Goal: Navigation & Orientation: Find specific page/section

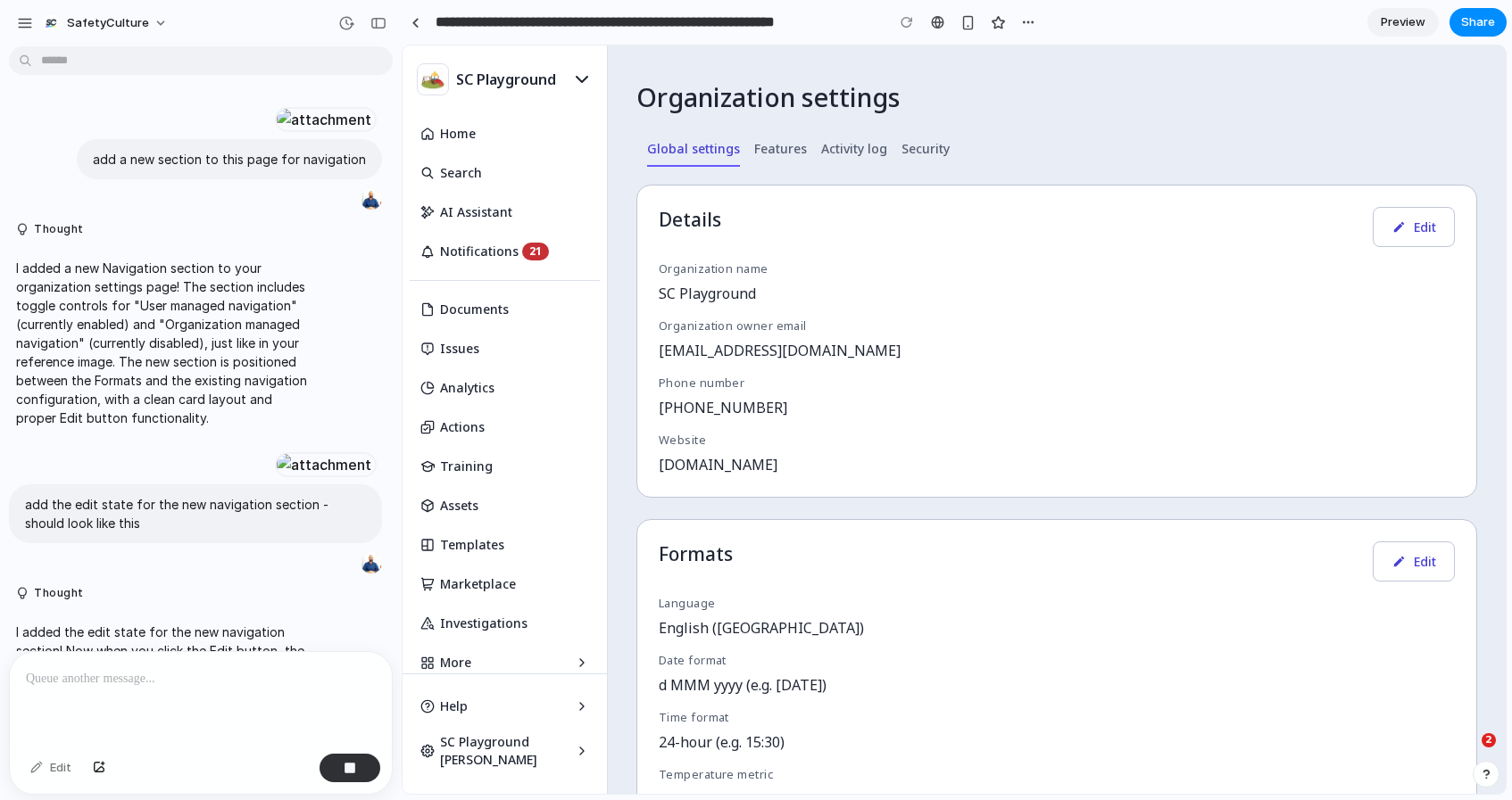
scroll to position [3348, 0]
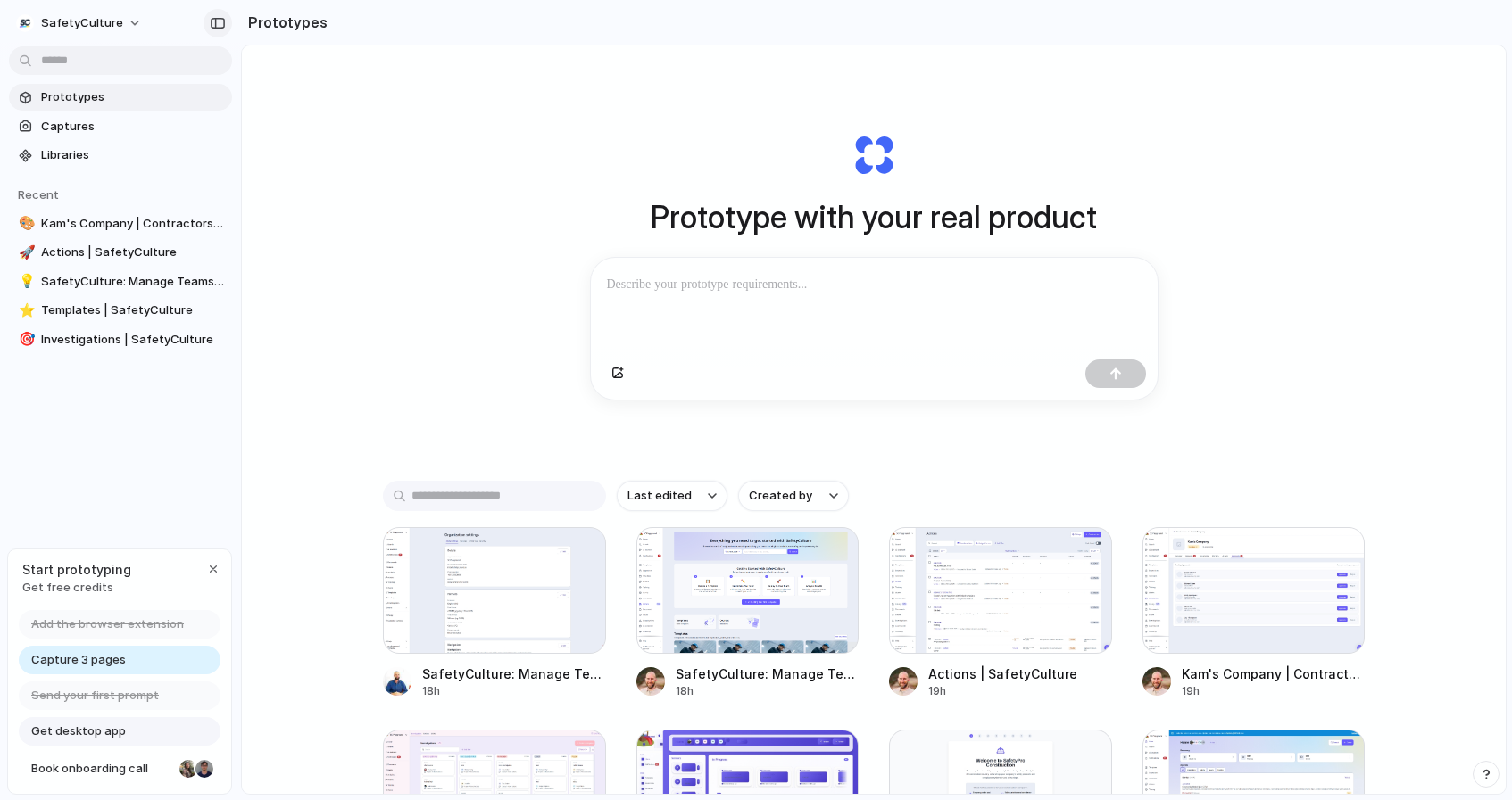
click at [208, 19] on button "button" at bounding box center [217, 23] width 29 height 29
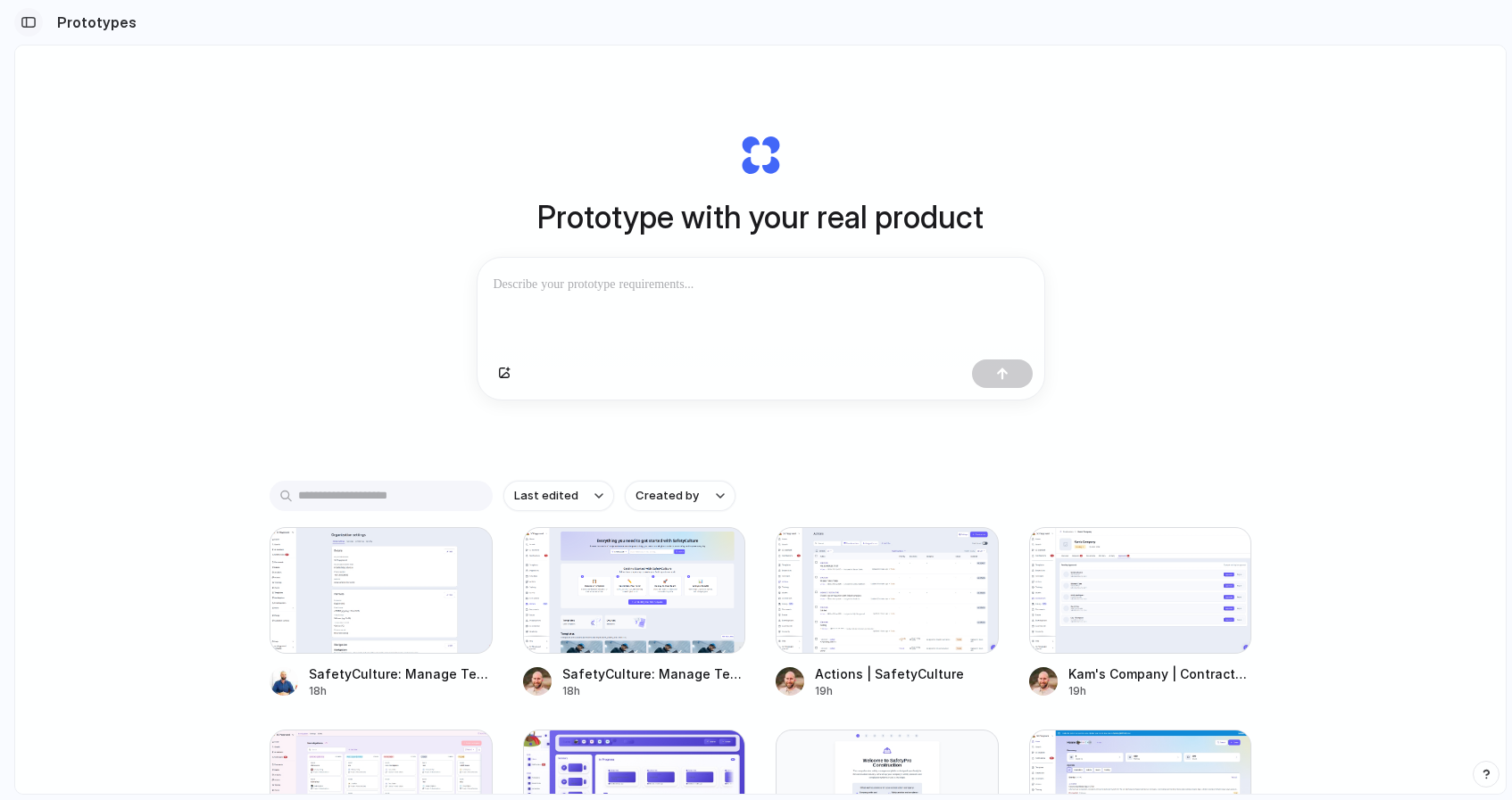
click at [29, 19] on div "button" at bounding box center [28, 21] width 16 height 12
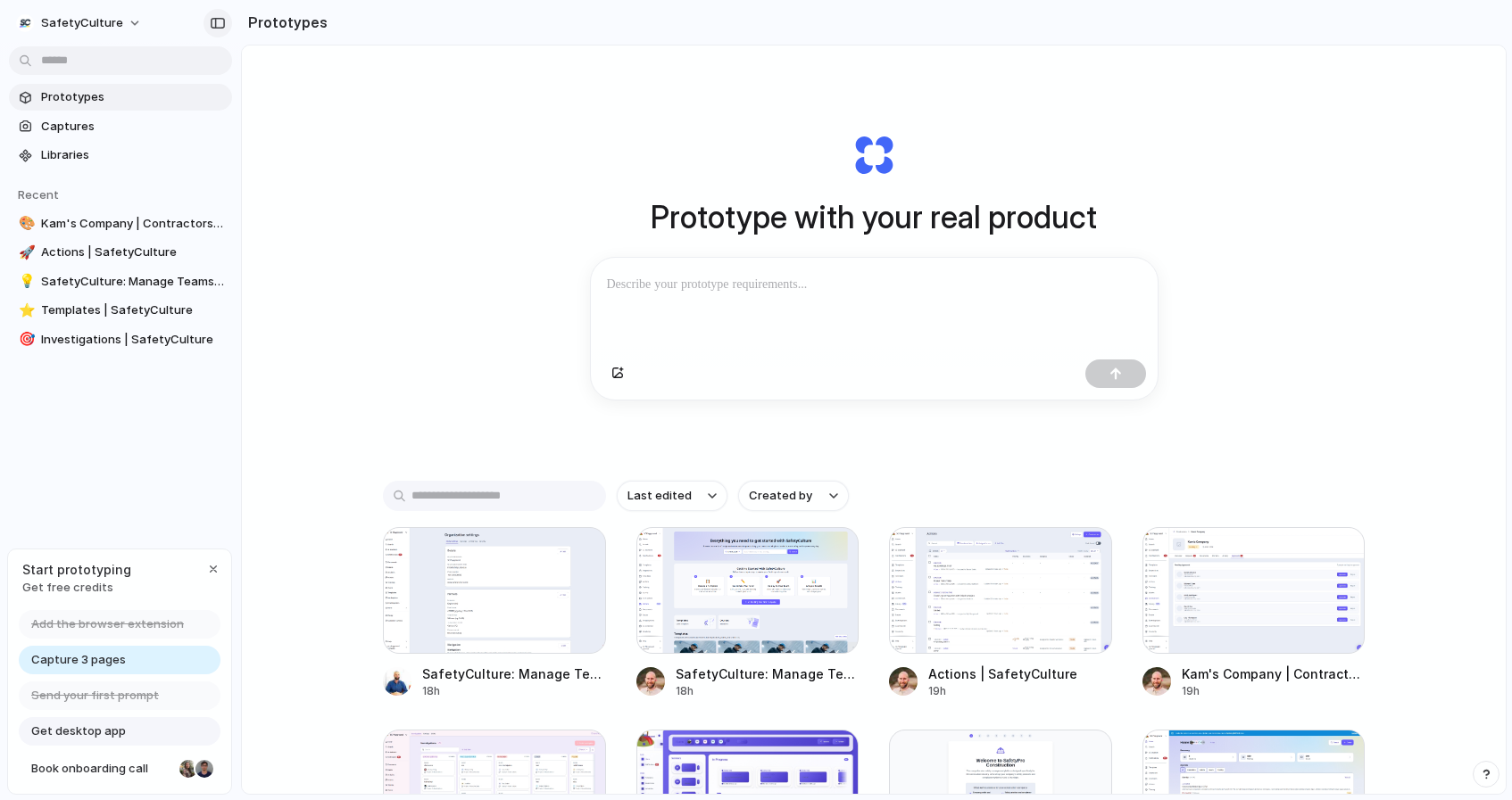
click at [212, 19] on div "button" at bounding box center [217, 22] width 16 height 12
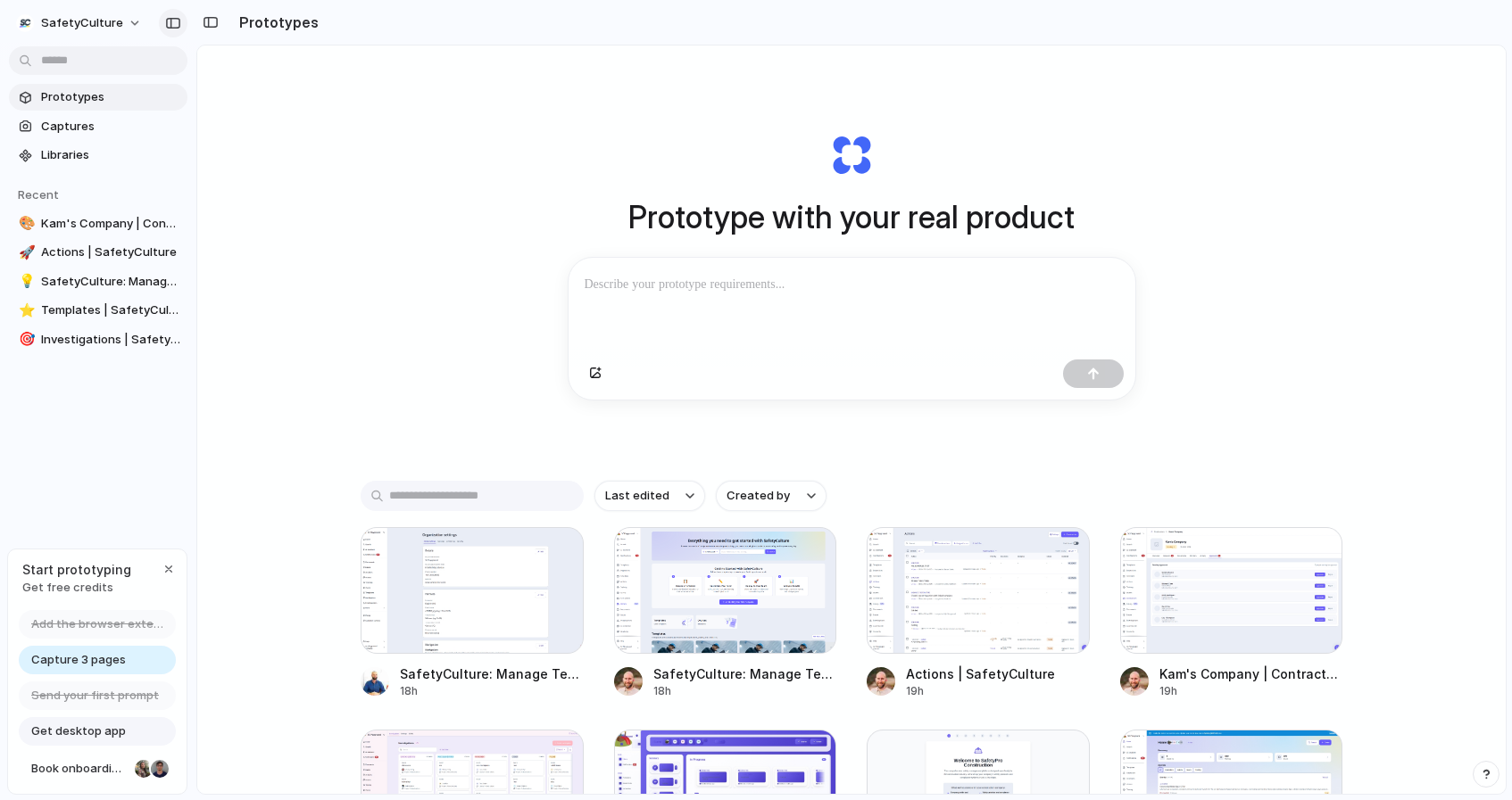
click at [171, 27] on div "button" at bounding box center [173, 22] width 16 height 12
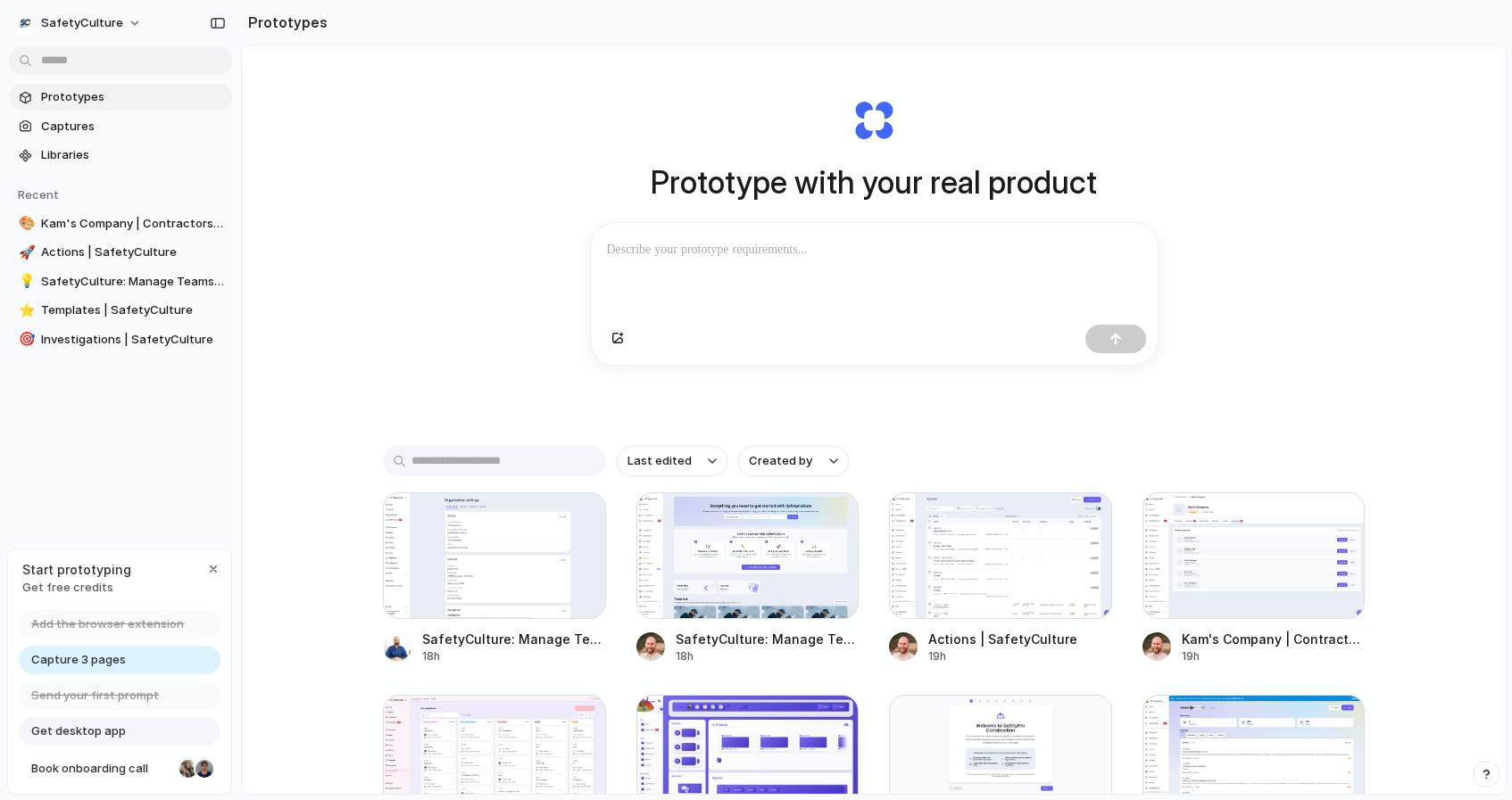
scroll to position [37, 0]
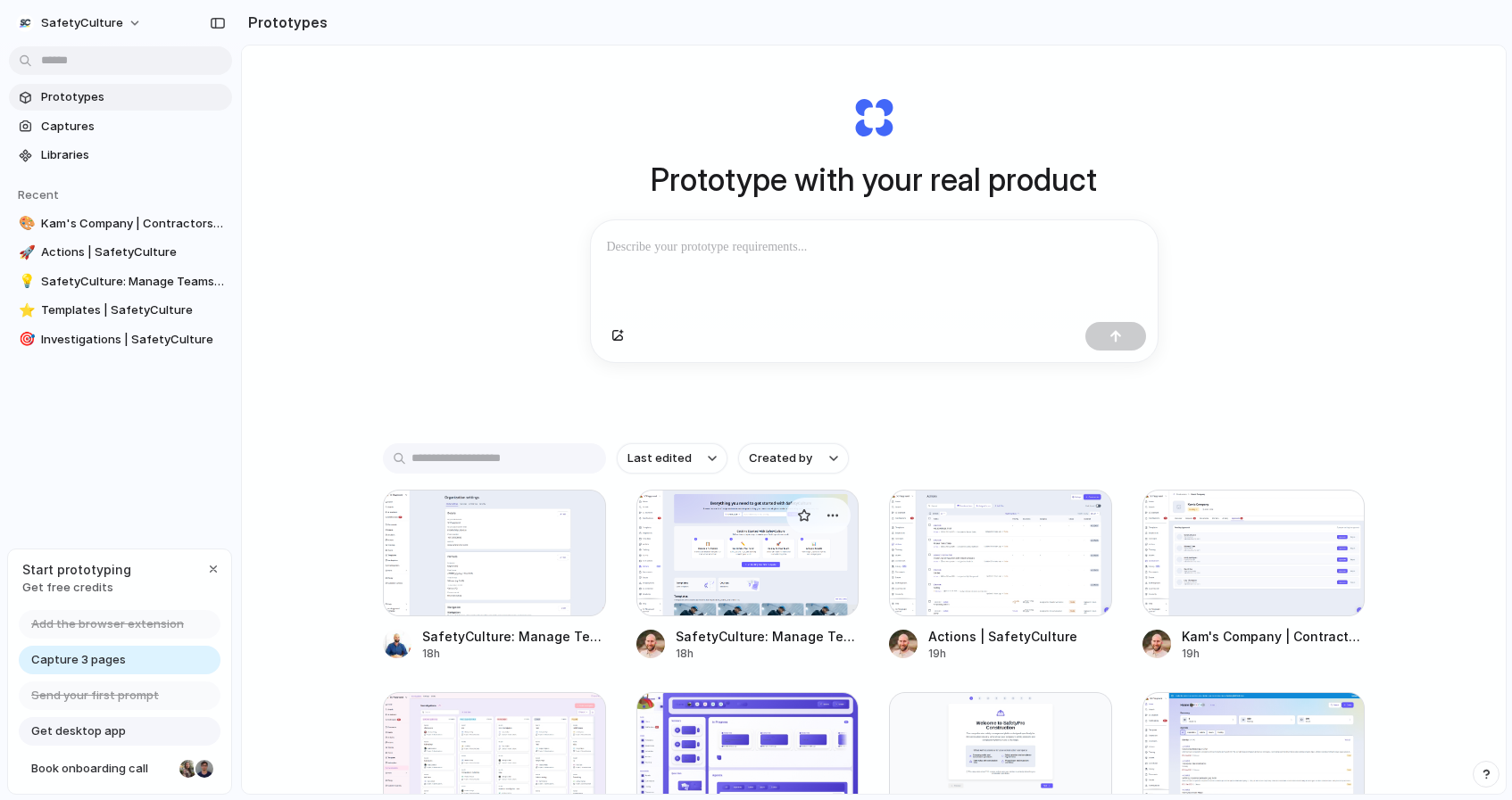
click at [704, 536] on div at bounding box center [747, 553] width 223 height 127
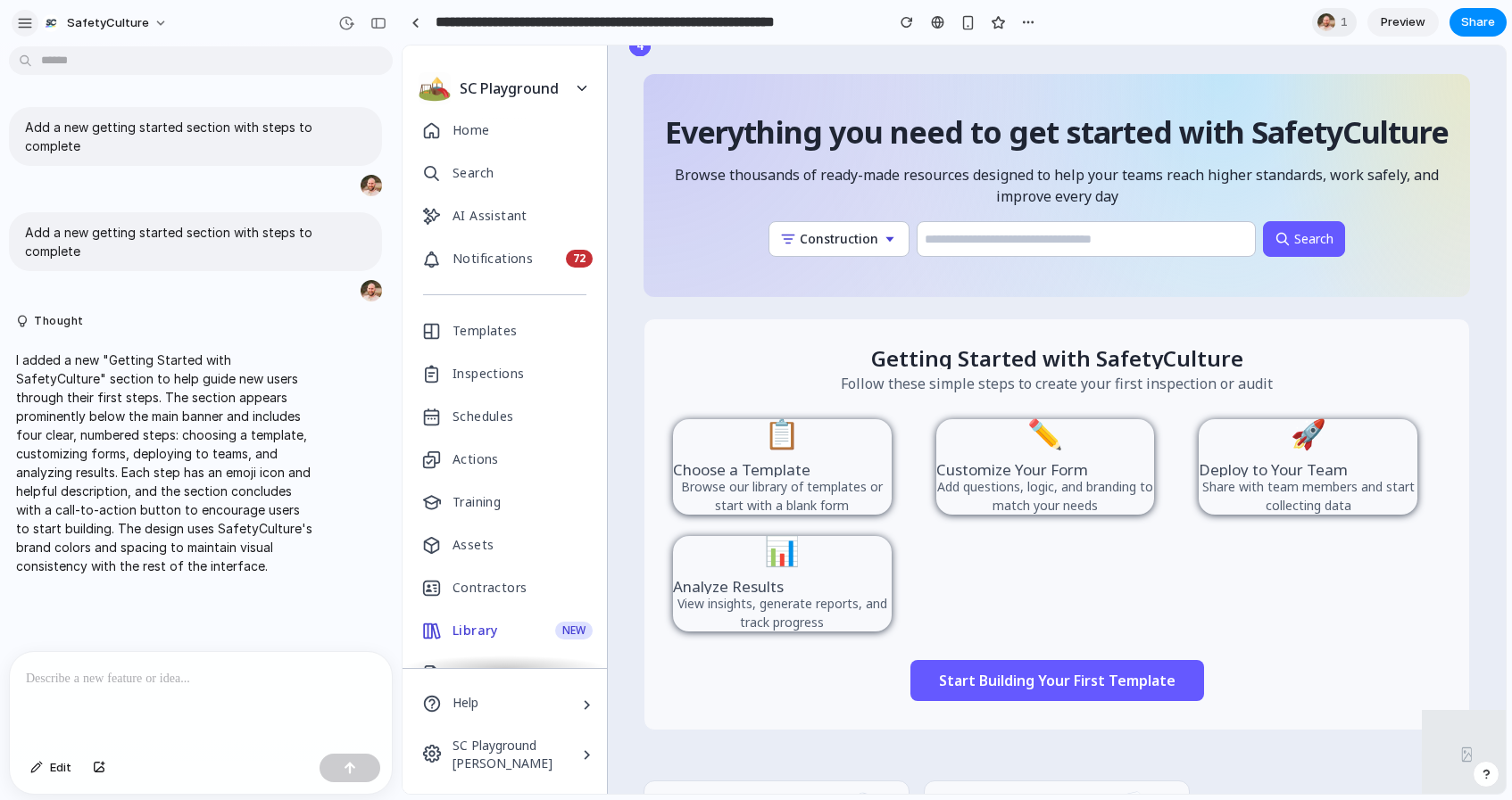
click at [24, 27] on div "button" at bounding box center [24, 22] width 16 height 16
